Goal: Obtain resource: Download file/media

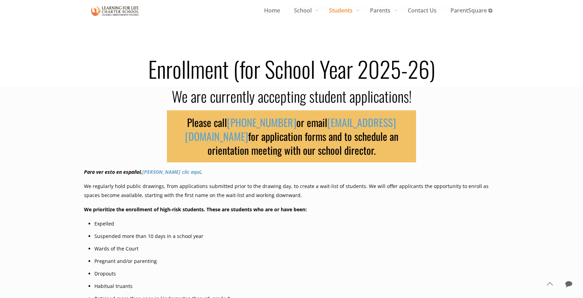
scroll to position [195, 0]
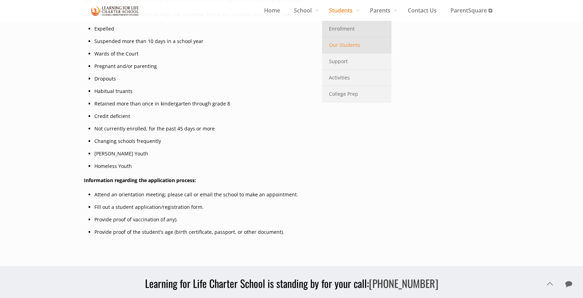
click at [336, 43] on span "Our Students" at bounding box center [344, 45] width 31 height 9
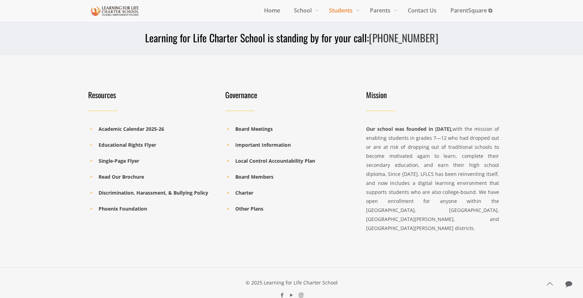
scroll to position [701, 0]
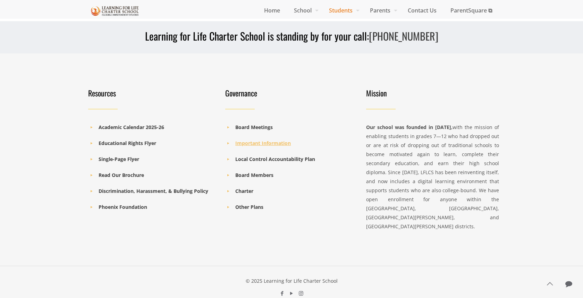
click at [249, 142] on b "Important Information" at bounding box center [262, 143] width 55 height 7
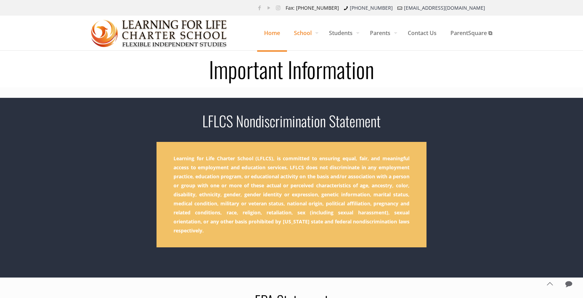
click at [273, 29] on span "Home" at bounding box center [272, 33] width 30 height 21
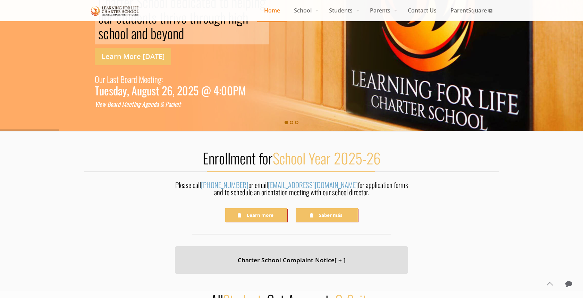
scroll to position [94, 0]
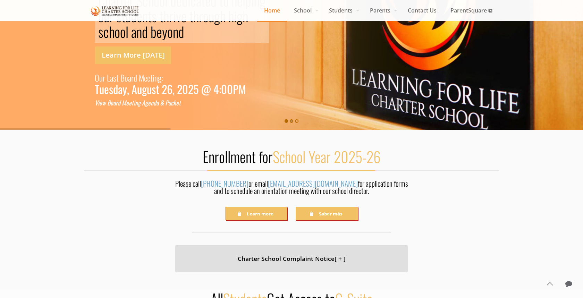
click at [291, 120] on rs-bullet at bounding box center [291, 120] width 3 height 3
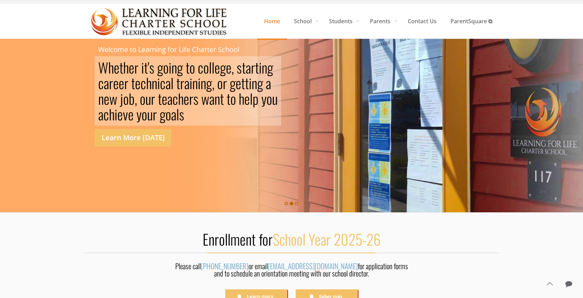
scroll to position [11, 0]
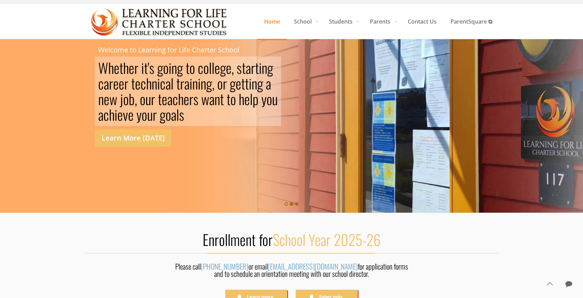
click at [296, 204] on rs-bullet at bounding box center [296, 203] width 3 height 3
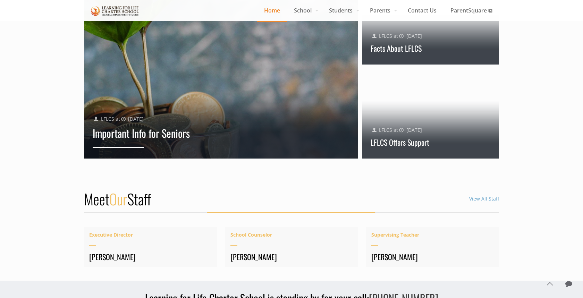
scroll to position [710, 0]
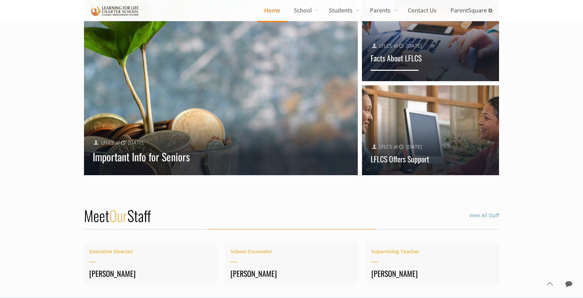
click at [389, 60] on link "Facts About LFLCS" at bounding box center [395, 57] width 51 height 11
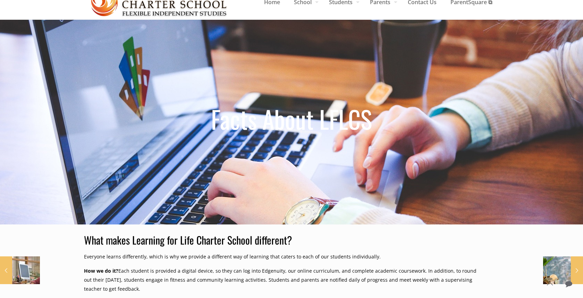
scroll to position [18, 0]
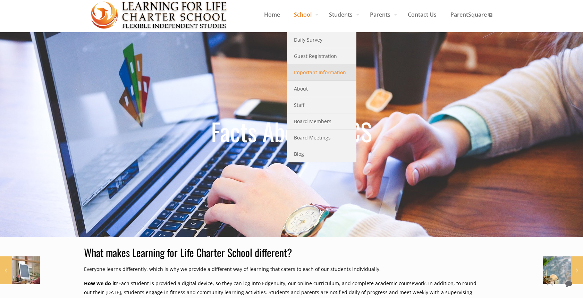
click at [323, 70] on span "Important Information" at bounding box center [320, 72] width 52 height 9
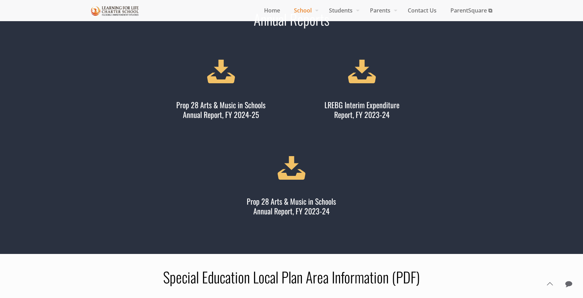
scroll to position [382, 0]
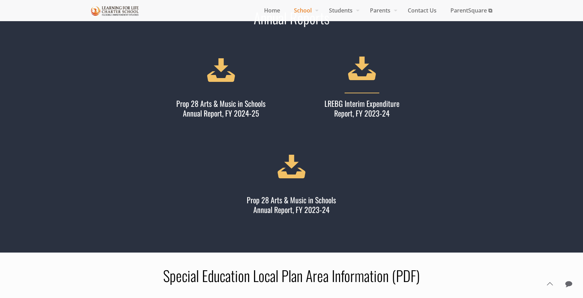
click at [361, 78] on icon at bounding box center [361, 67] width 39 height 38
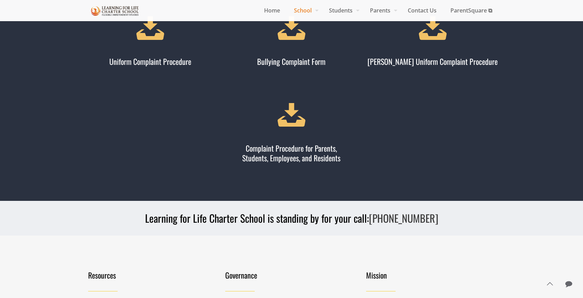
scroll to position [1570, 0]
